Goal: Information Seeking & Learning: Understand process/instructions

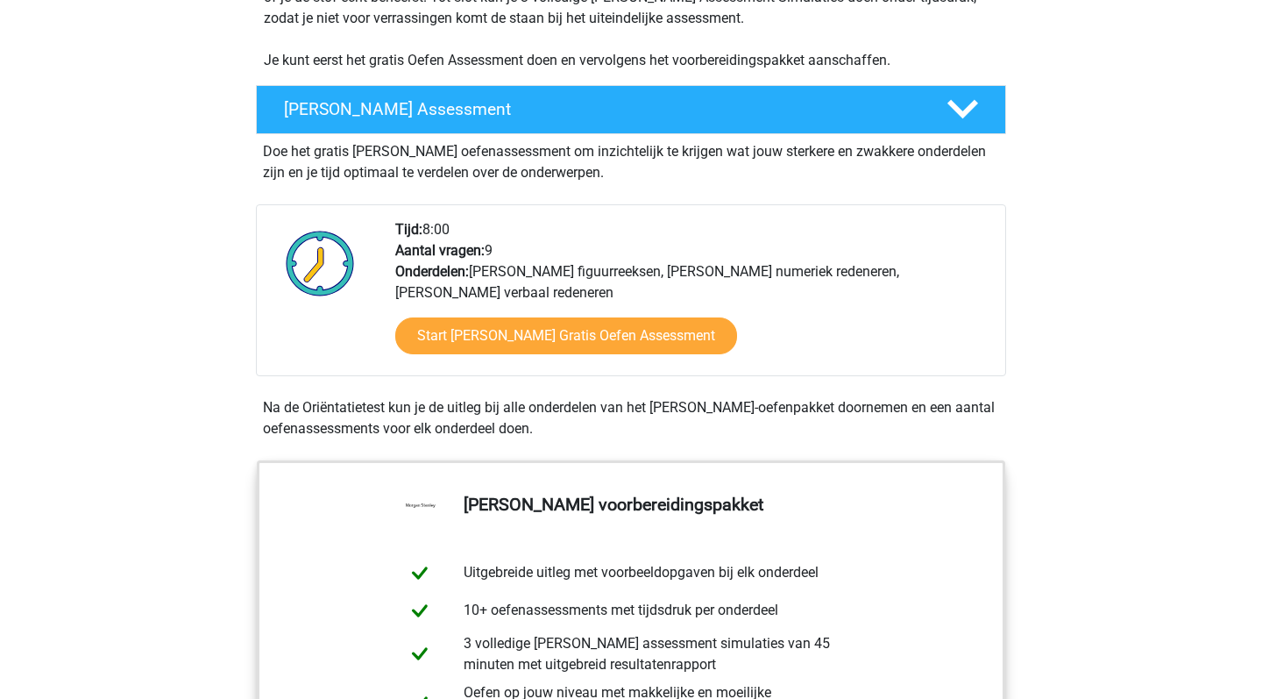
scroll to position [408, 0]
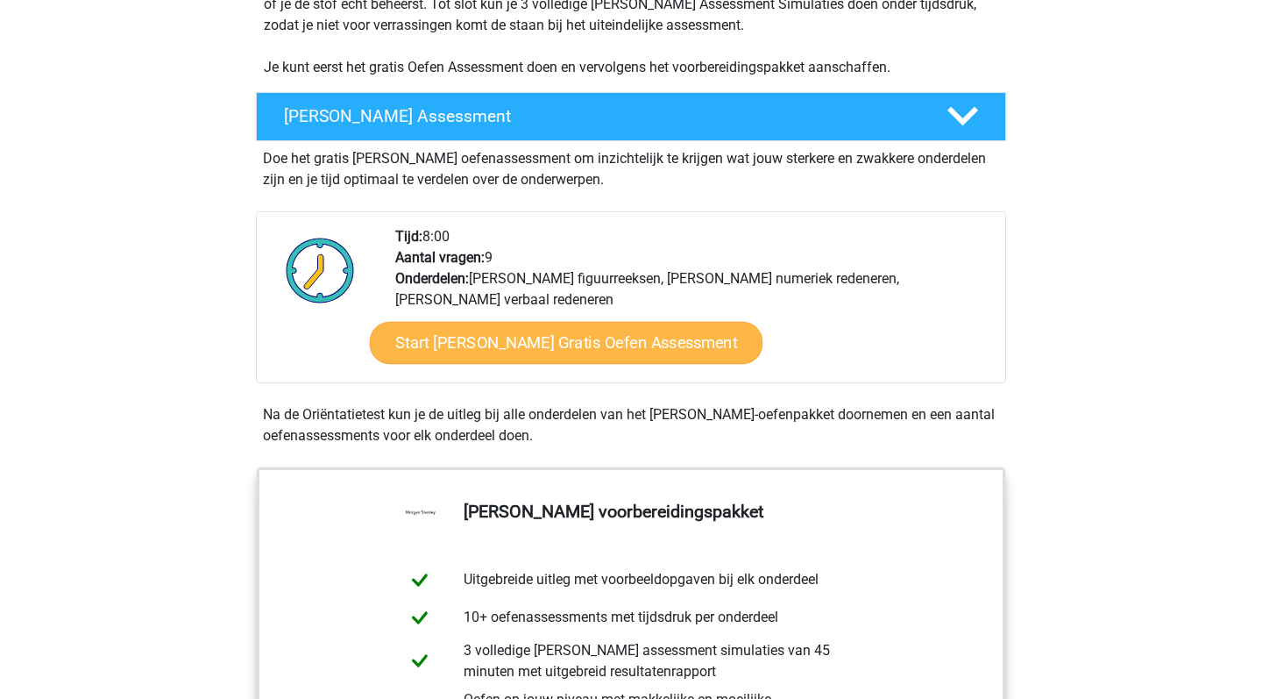
click at [563, 353] on link "Start Morgan Stanley Gratis Oefen Assessment" at bounding box center [567, 343] width 394 height 42
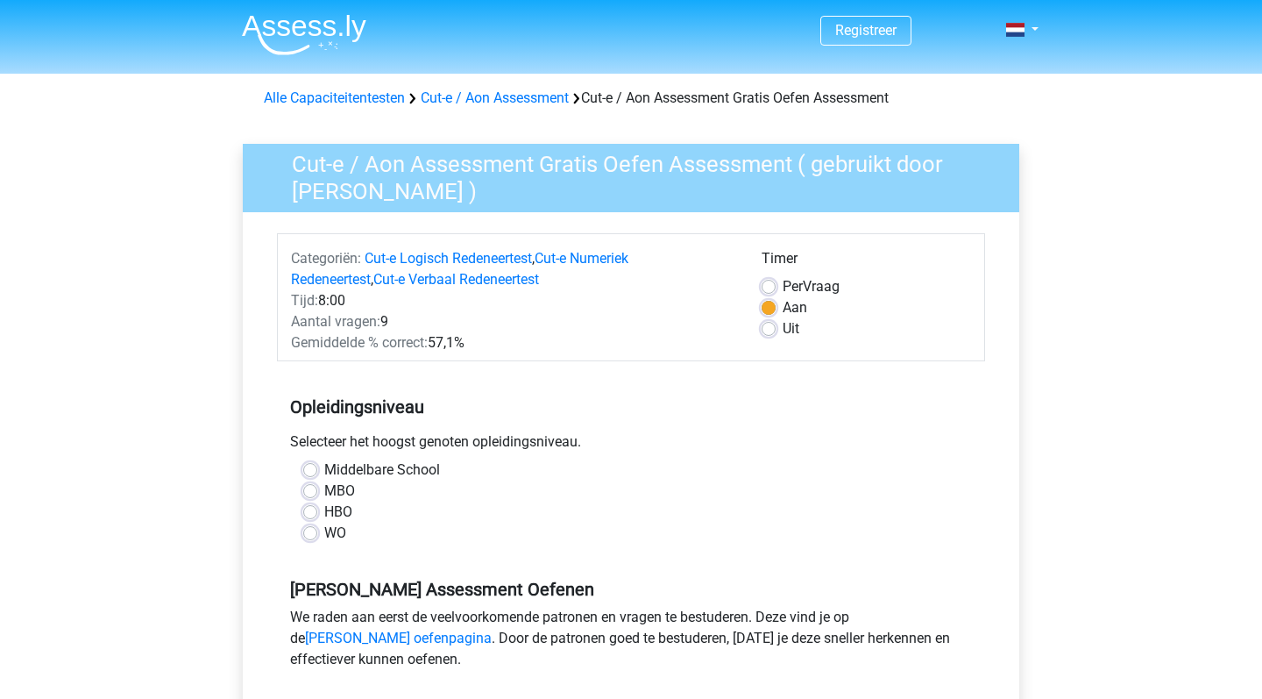
click at [324, 530] on label "WO" at bounding box center [335, 532] width 22 height 21
click at [310, 530] on input "WO" at bounding box center [310, 531] width 14 height 18
radio input "true"
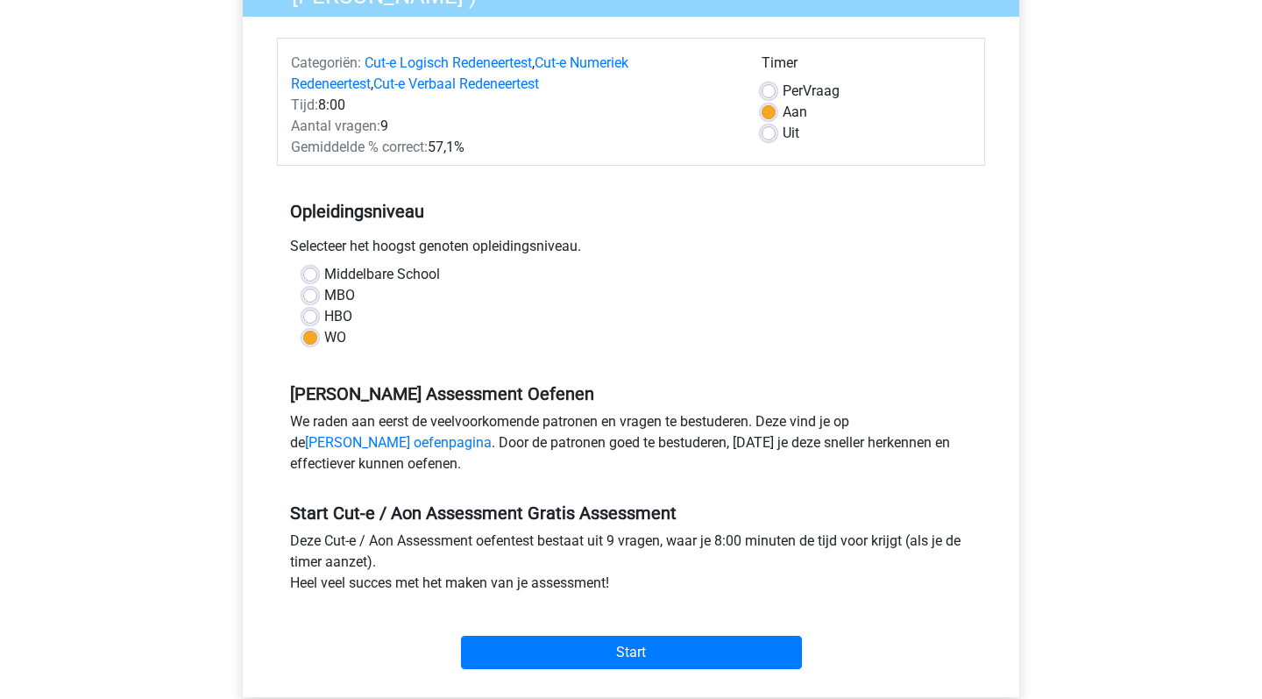
scroll to position [174, 0]
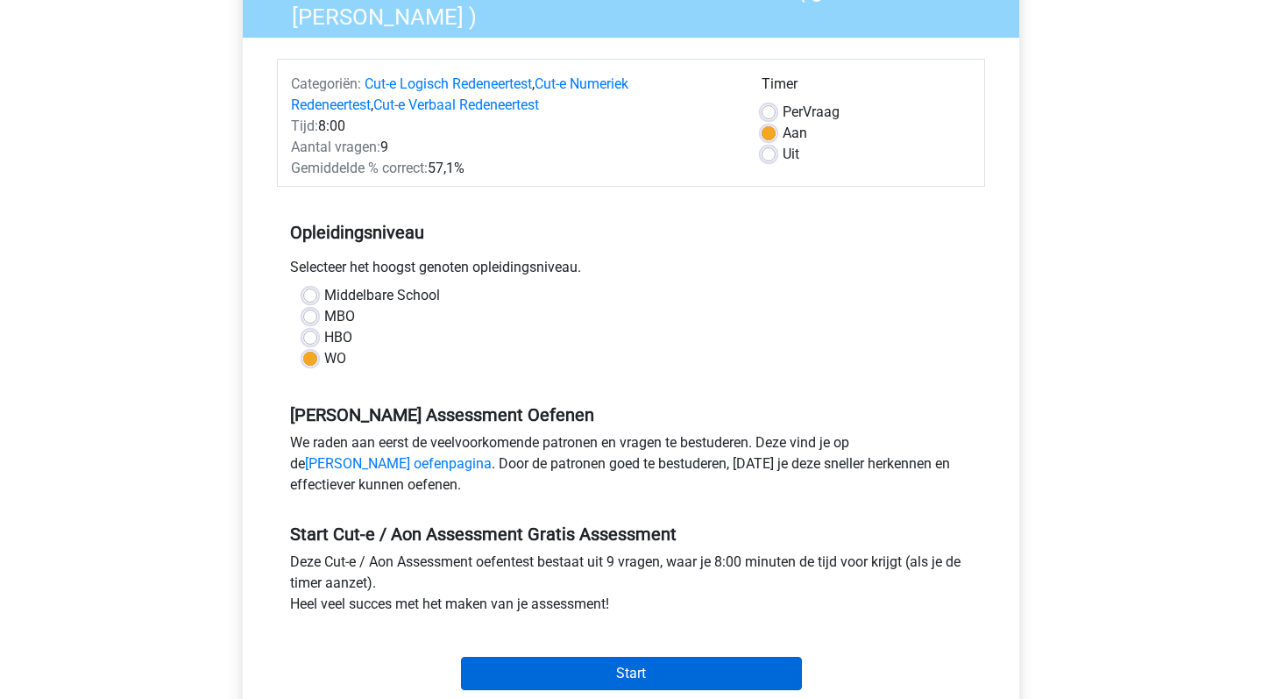
click at [682, 671] on input "Start" at bounding box center [631, 673] width 341 height 33
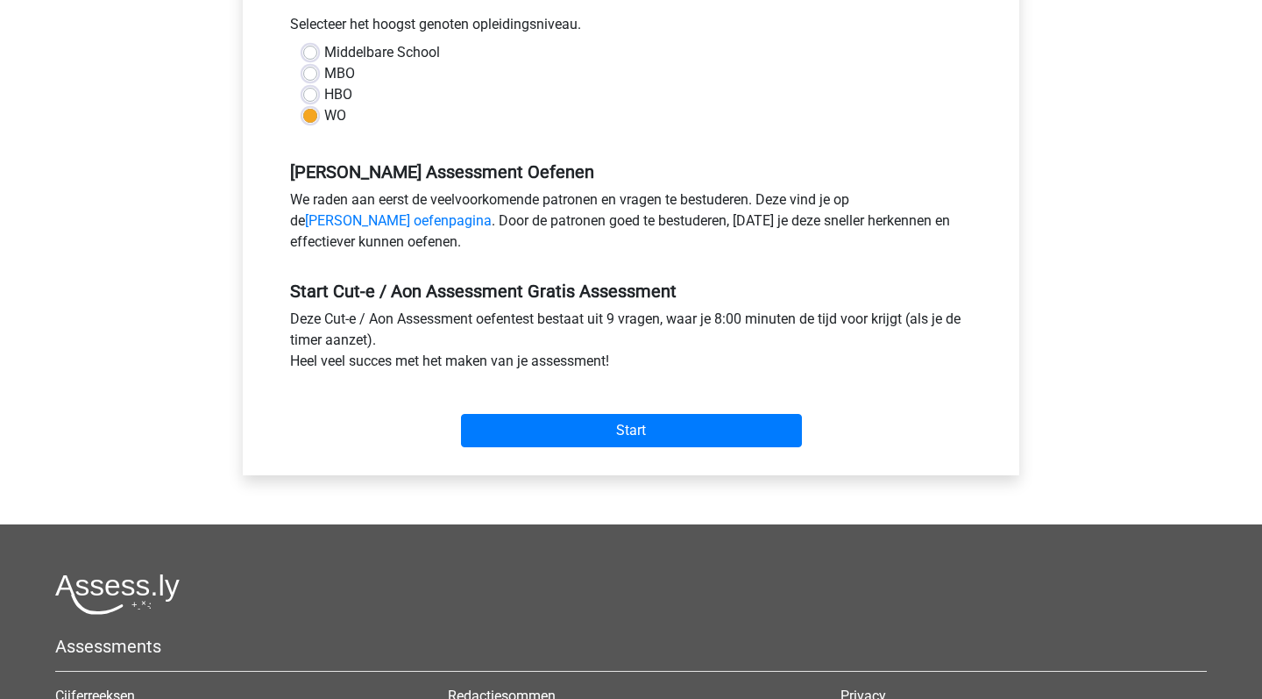
scroll to position [433, 0]
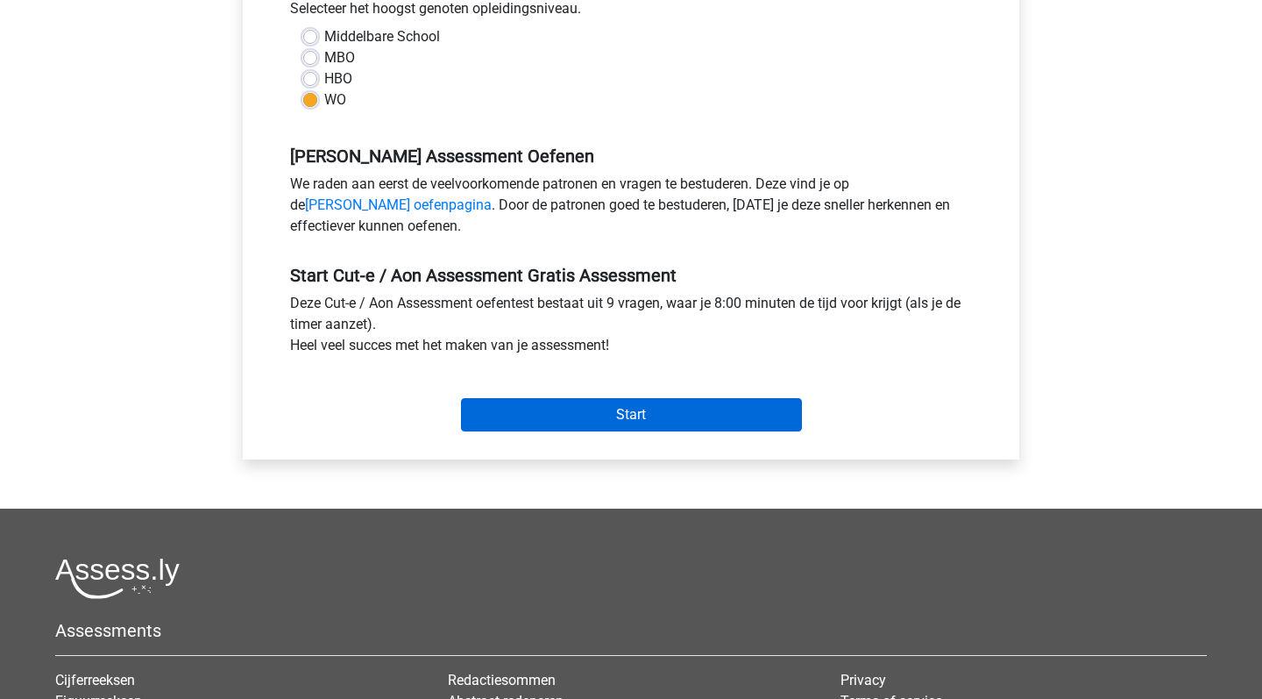
click at [635, 423] on input "Start" at bounding box center [631, 414] width 341 height 33
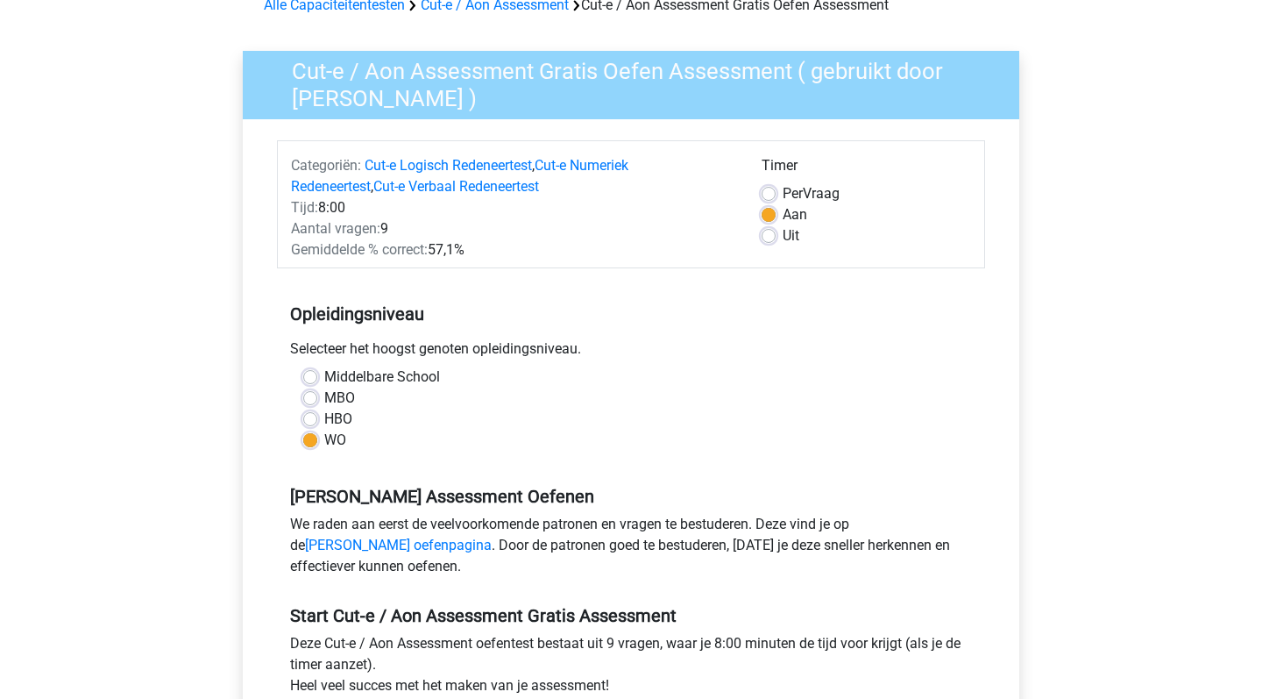
scroll to position [96, 0]
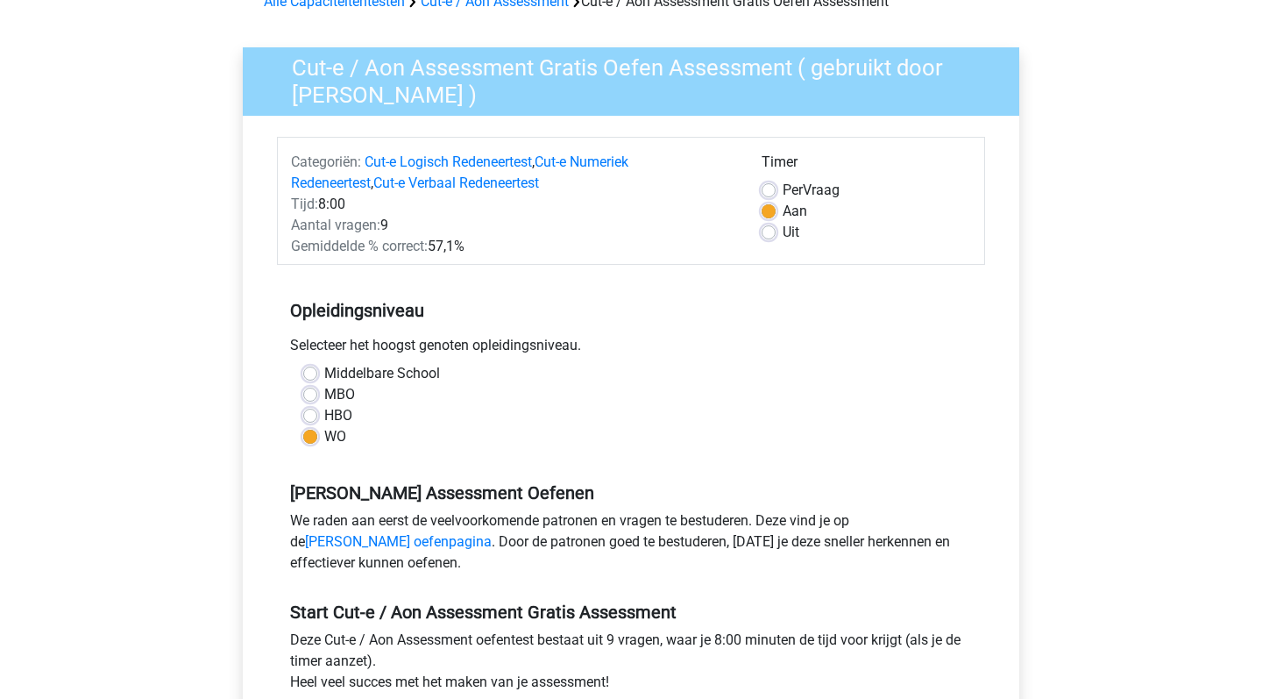
click at [783, 193] on label "Per Vraag" at bounding box center [811, 190] width 57 height 21
click at [772, 193] on input "Per Vraag" at bounding box center [769, 189] width 14 height 18
radio input "true"
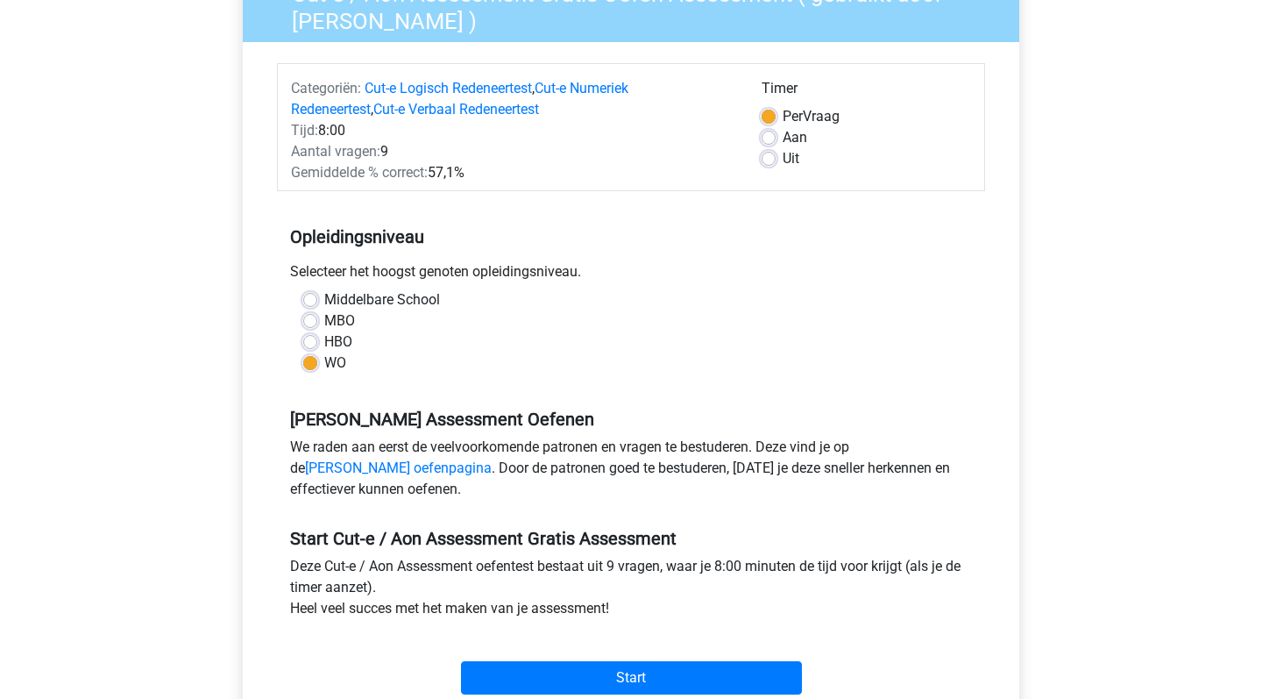
scroll to position [160, 0]
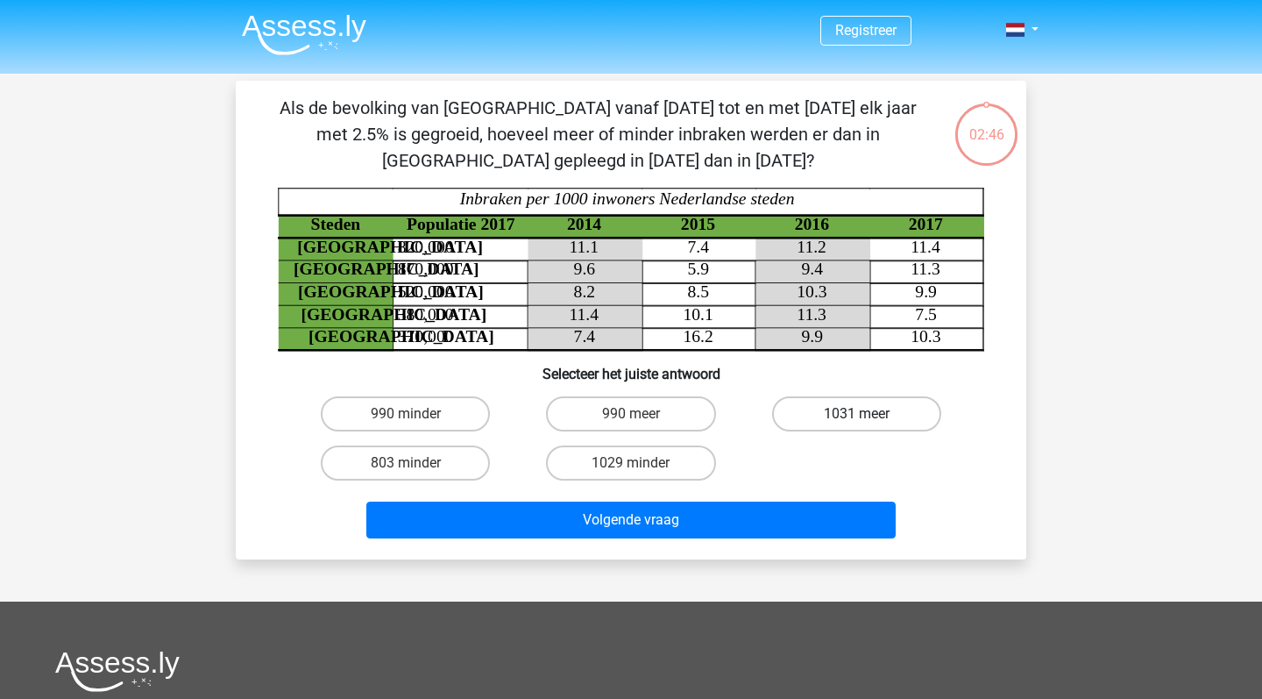
click at [869, 408] on label "1031 meer" at bounding box center [856, 413] width 169 height 35
click at [868, 414] on input "1031 meer" at bounding box center [861, 419] width 11 height 11
radio input "true"
drag, startPoint x: 893, startPoint y: 321, endPoint x: 868, endPoint y: 291, distance: 39.2
click at [868, 291] on icon "Steden Populatie 2017 2014 2015 2016 2017 [GEOGRAPHIC_DATA] 820,000 11.1 7.4 11…" at bounding box center [631, 269] width 706 height 163
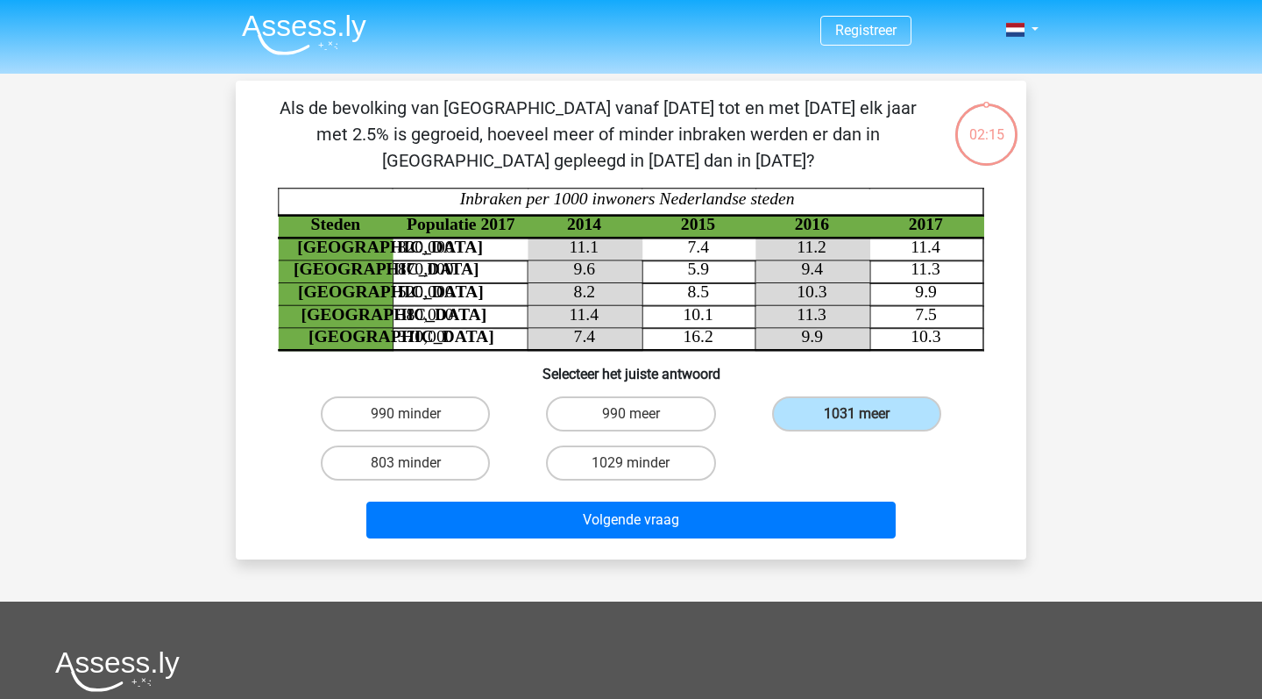
drag, startPoint x: 938, startPoint y: 316, endPoint x: 773, endPoint y: 239, distance: 181.6
click at [773, 239] on icon "Steden Populatie 2017 2014 2015 2016 2017 [GEOGRAPHIC_DATA] 820,000 11.1 7.4 11…" at bounding box center [631, 269] width 706 height 163
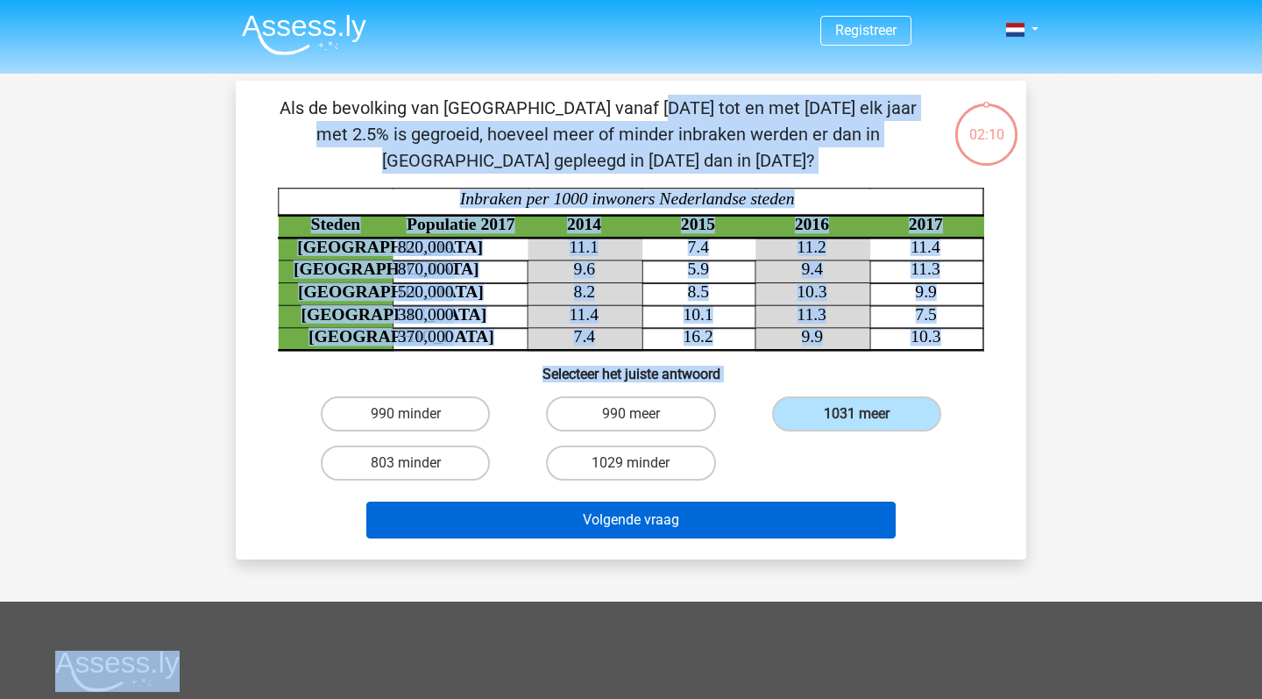
drag, startPoint x: 296, startPoint y: 101, endPoint x: 820, endPoint y: 505, distance: 661.2
click at [820, 505] on div "Als de bevolking van [GEOGRAPHIC_DATA] vanaf [DATE] tot en met [DATE] elk jaar …" at bounding box center [631, 320] width 777 height 451
copy div "Als de bevolking van [GEOGRAPHIC_DATA] vanaf [DATE] tot en met [DATE] elk jaar …"
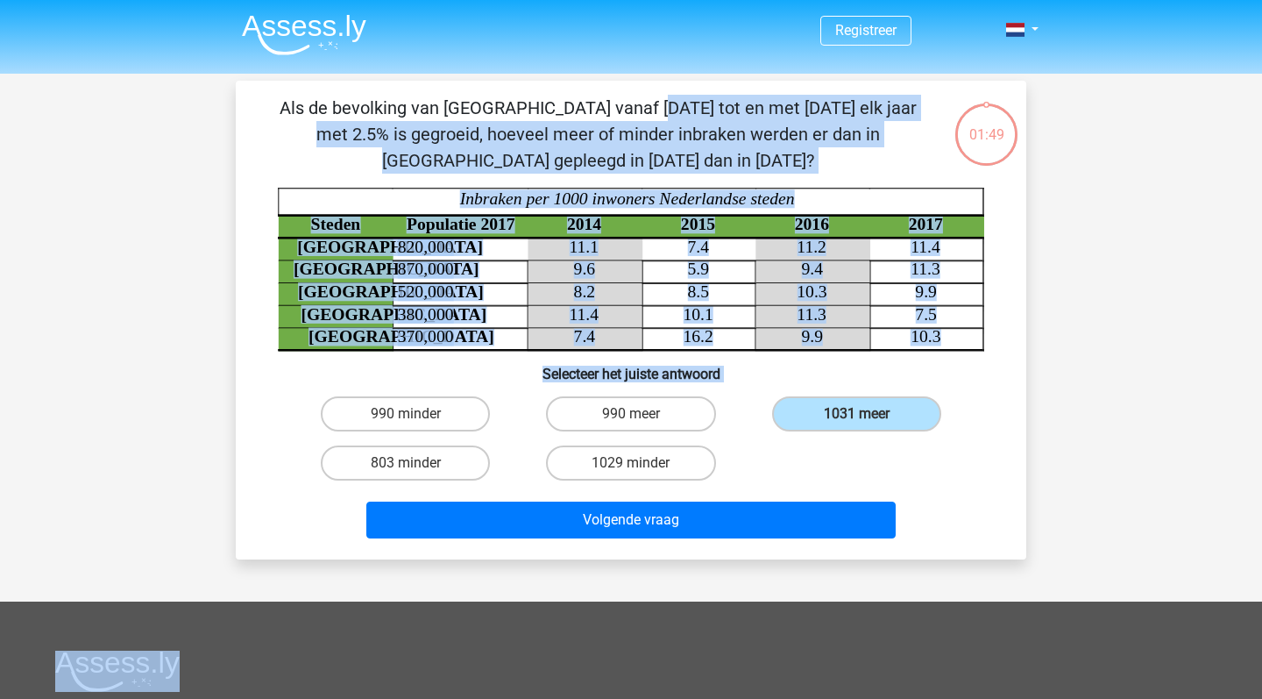
click at [213, 422] on div "Registreer" at bounding box center [631, 532] width 1262 height 1064
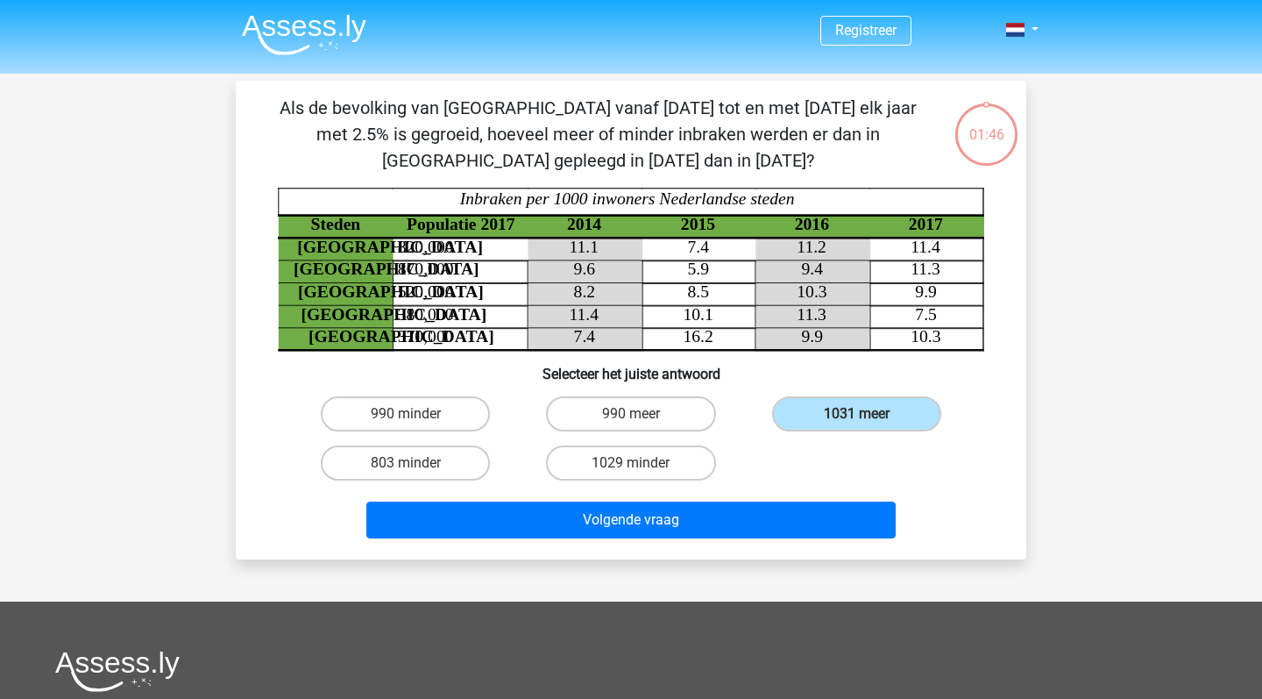
click at [848, 458] on div "990 minder 990 meer 1031 meer 803 minder 1029 minder" at bounding box center [631, 438] width 677 height 98
click at [401, 452] on label "803 minder" at bounding box center [405, 462] width 169 height 35
click at [406, 463] on input "803 minder" at bounding box center [411, 468] width 11 height 11
radio input "true"
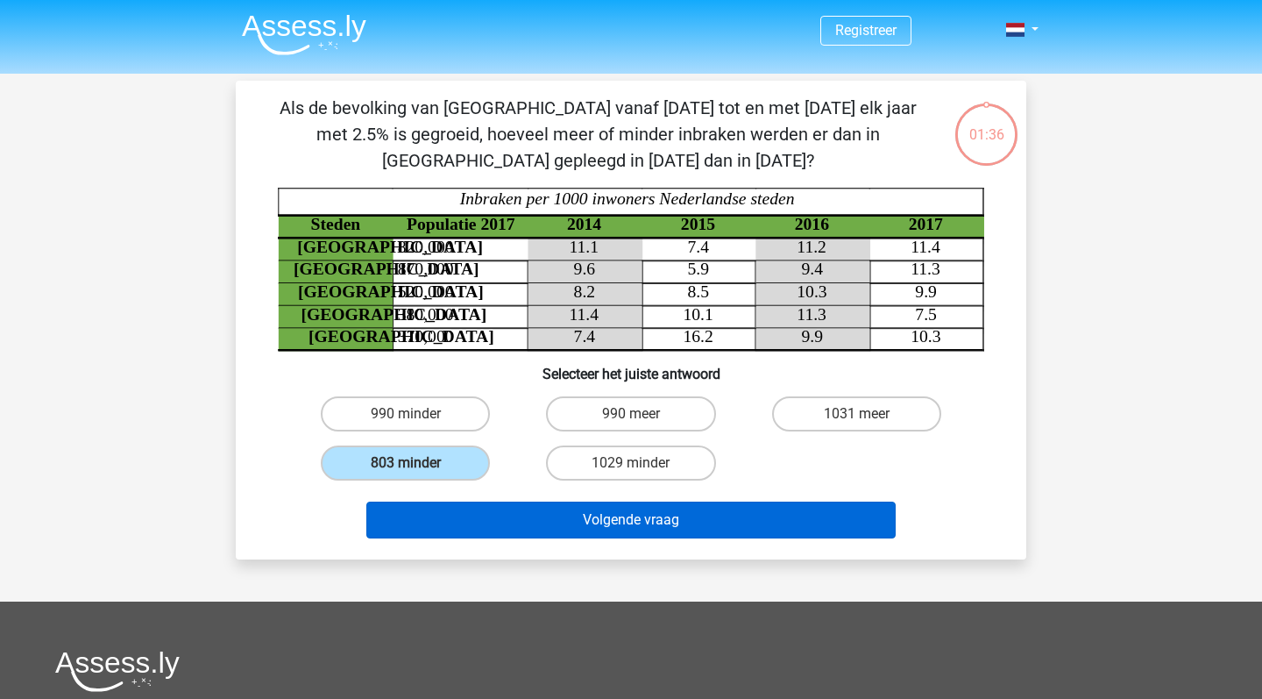
click at [551, 522] on button "Volgende vraag" at bounding box center [631, 519] width 530 height 37
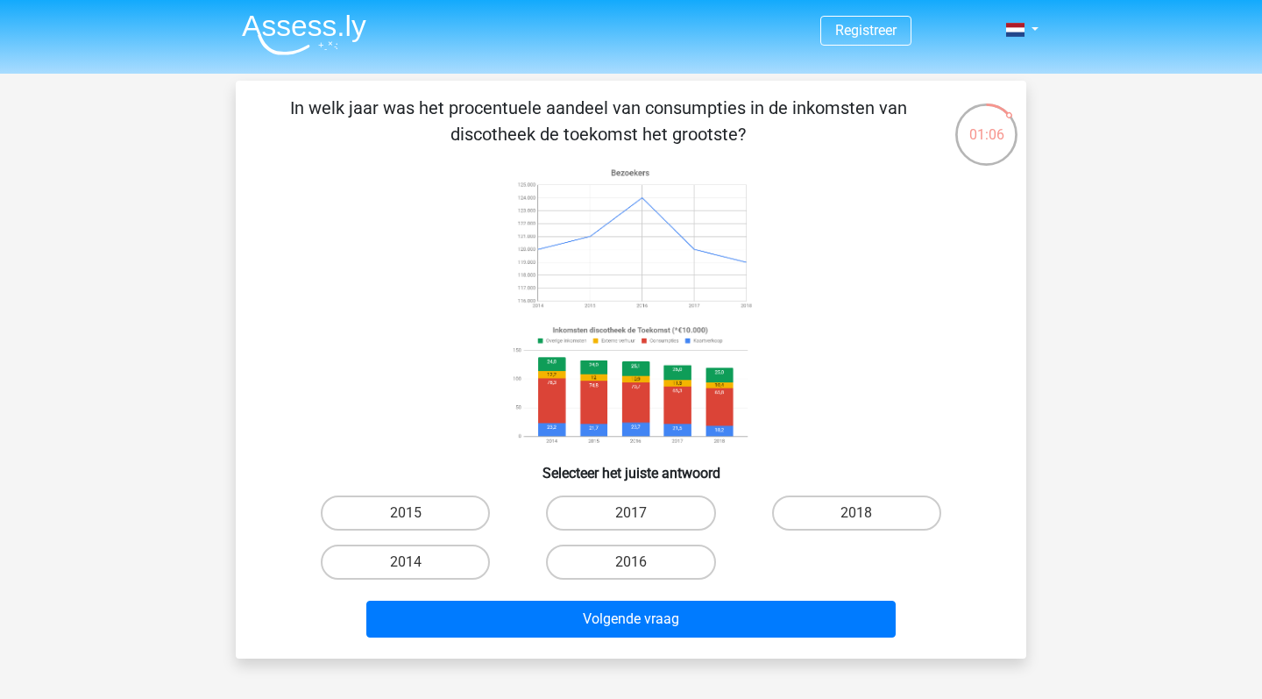
click at [863, 518] on input "2018" at bounding box center [861, 518] width 11 height 11
radio input "true"
click at [435, 555] on label "2014" at bounding box center [405, 561] width 169 height 35
click at [417, 562] on input "2014" at bounding box center [411, 567] width 11 height 11
radio input "true"
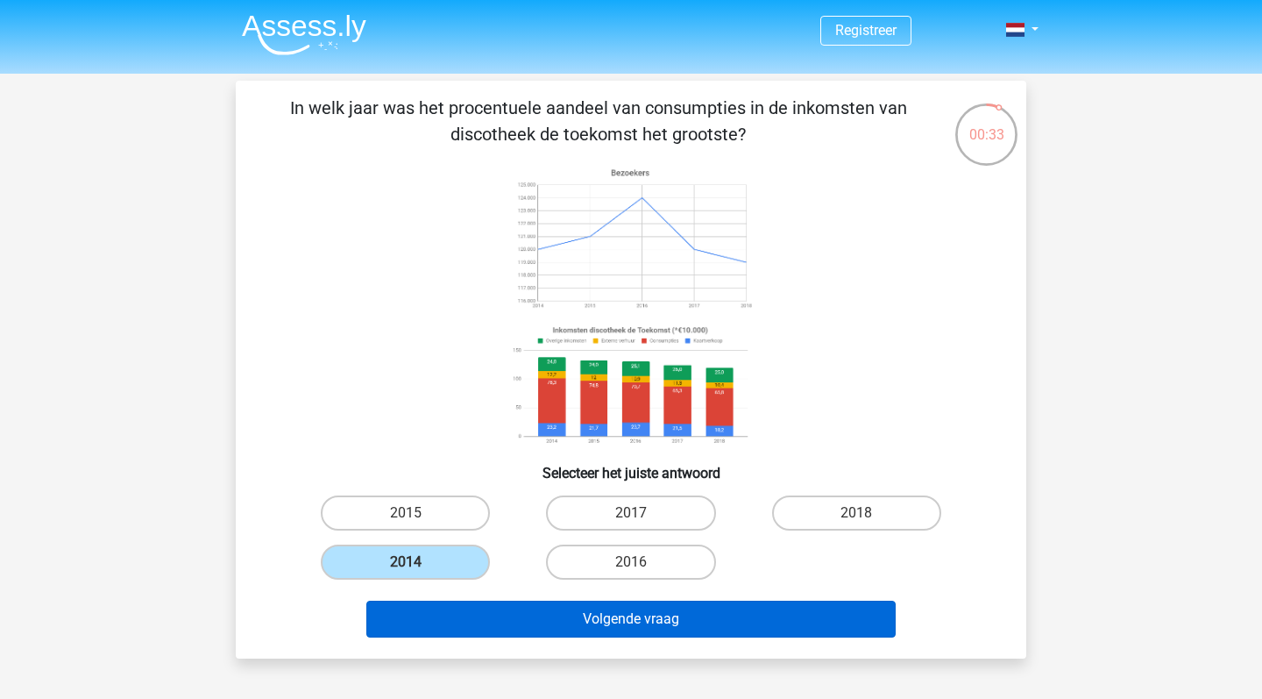
click at [594, 615] on button "Volgende vraag" at bounding box center [631, 618] width 530 height 37
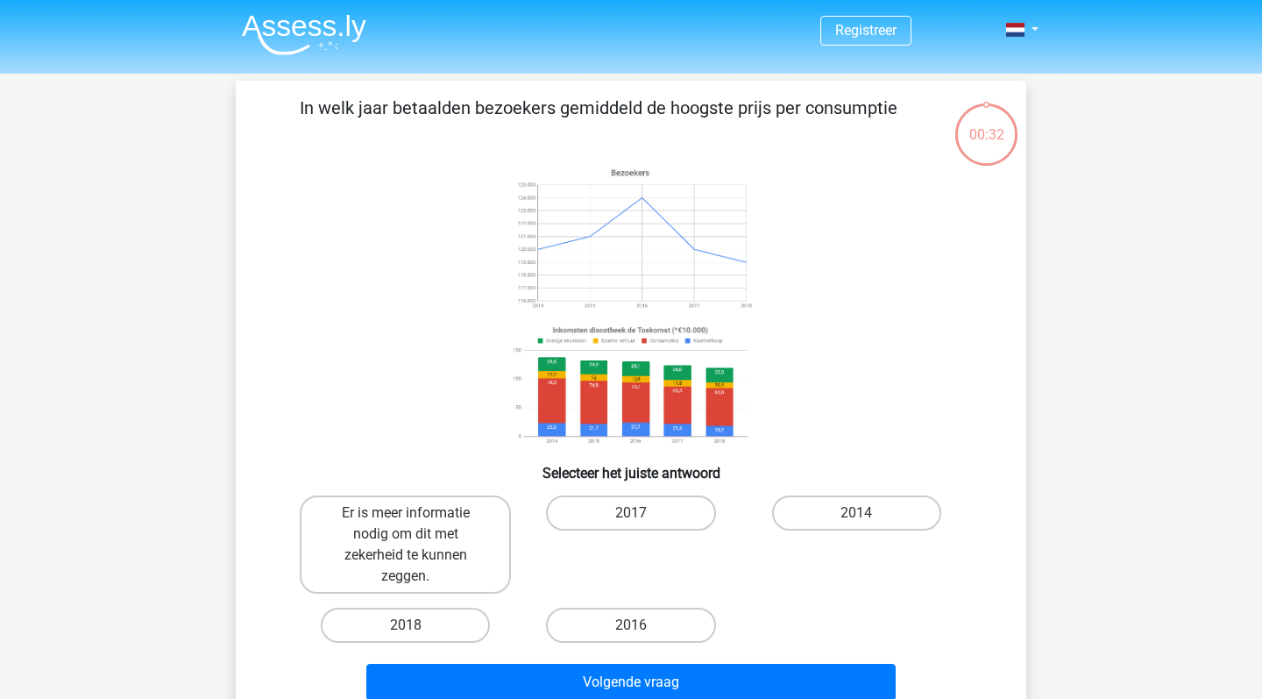
scroll to position [81, 0]
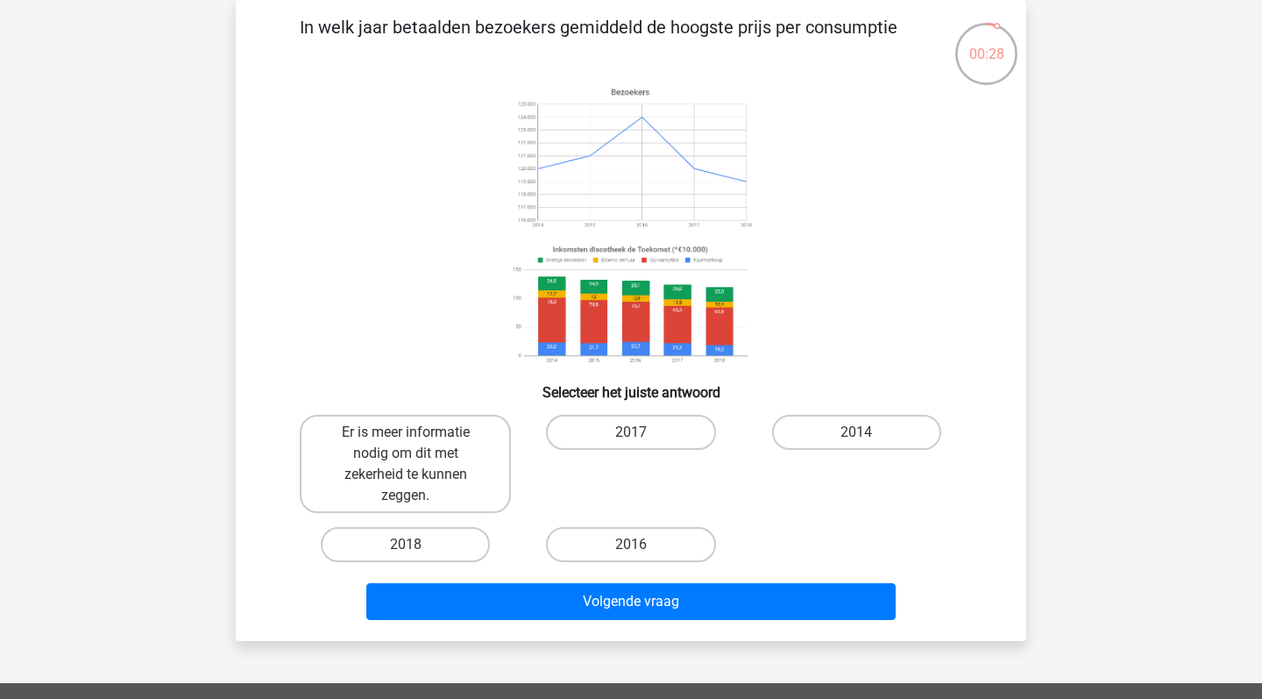
click at [323, 317] on icon at bounding box center [631, 225] width 706 height 289
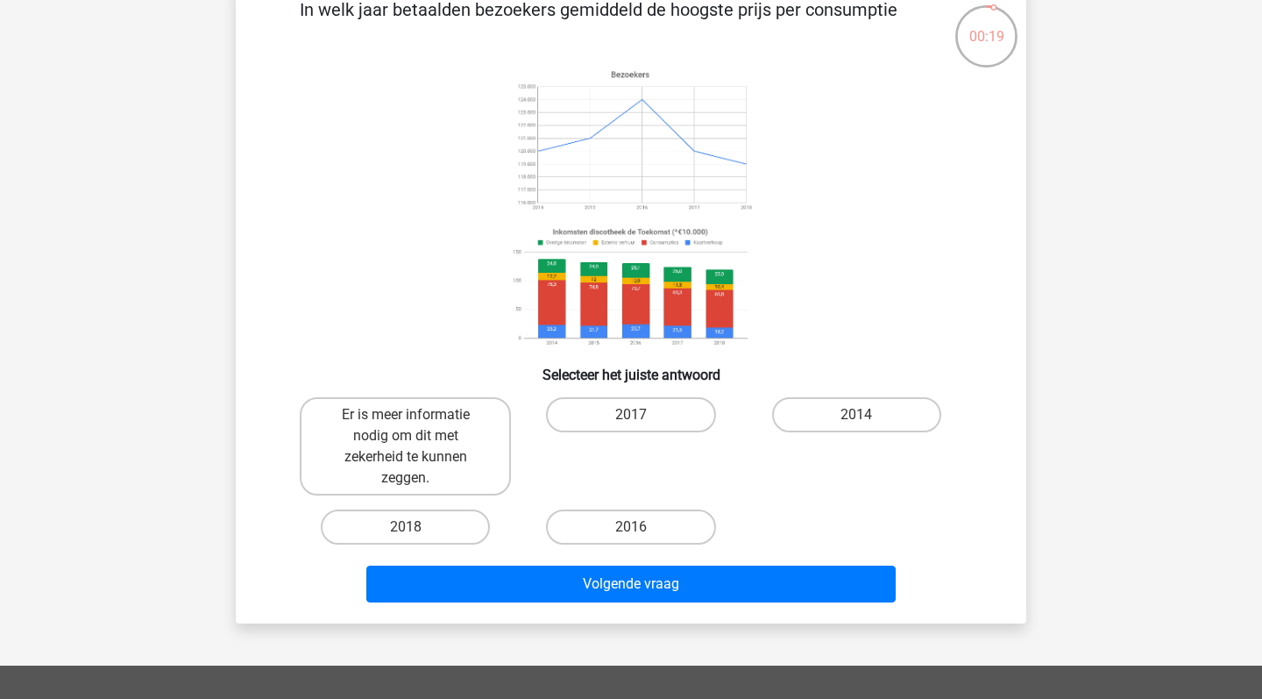
scroll to position [96, 0]
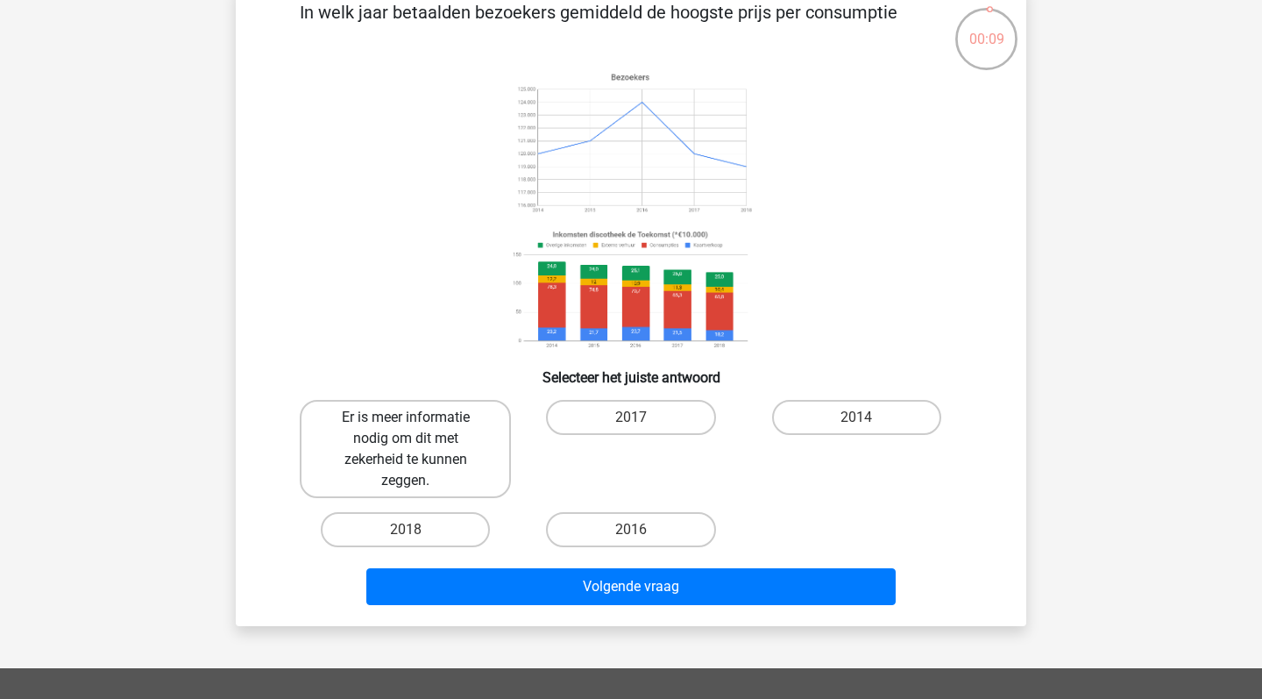
click at [382, 437] on label "Er is meer informatie nodig om dit met zekerheid te kunnen zeggen." at bounding box center [405, 449] width 211 height 98
click at [406, 429] on input "Er is meer informatie nodig om dit met zekerheid te kunnen zeggen." at bounding box center [411, 422] width 11 height 11
radio input "true"
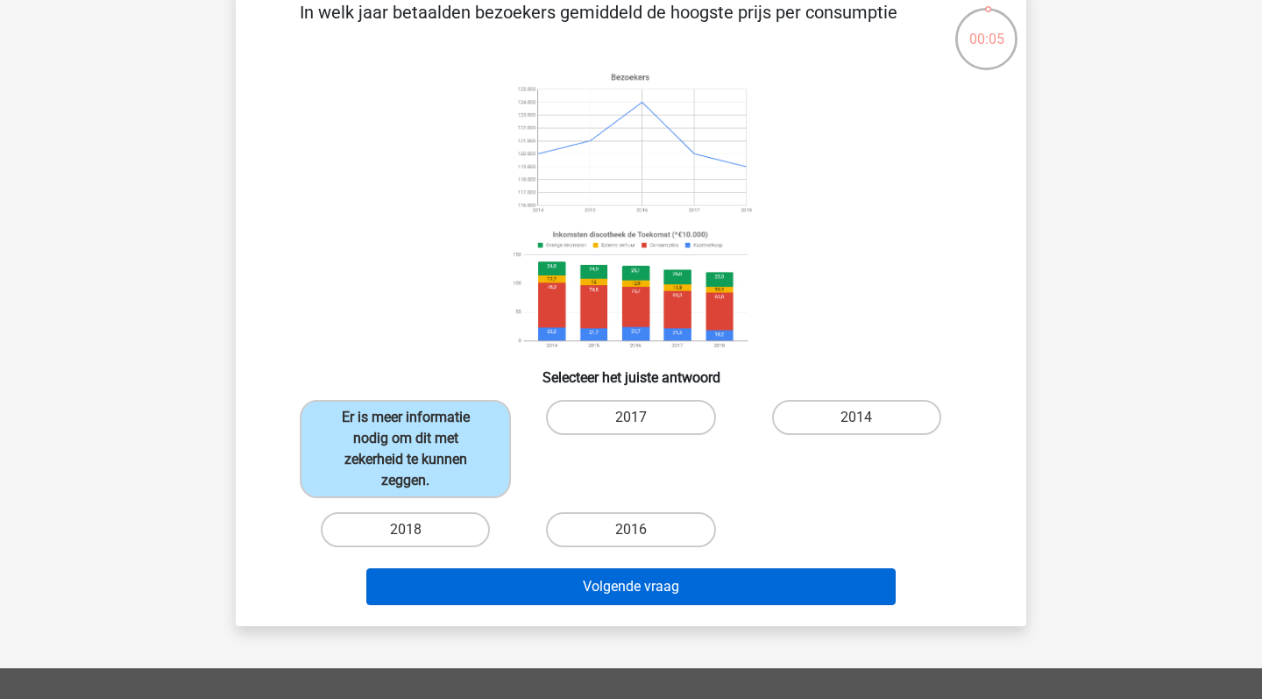
click at [737, 589] on button "Volgende vraag" at bounding box center [631, 586] width 530 height 37
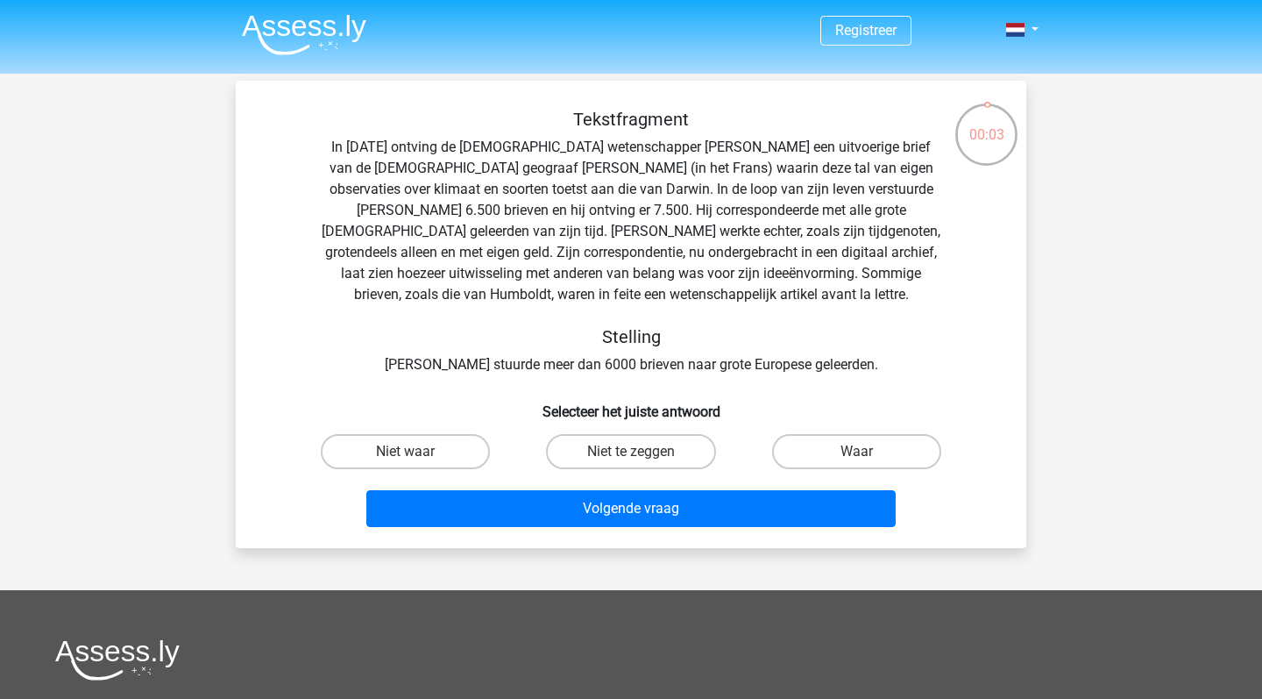
scroll to position [0, 0]
